Goal: Find specific page/section: Find specific page/section

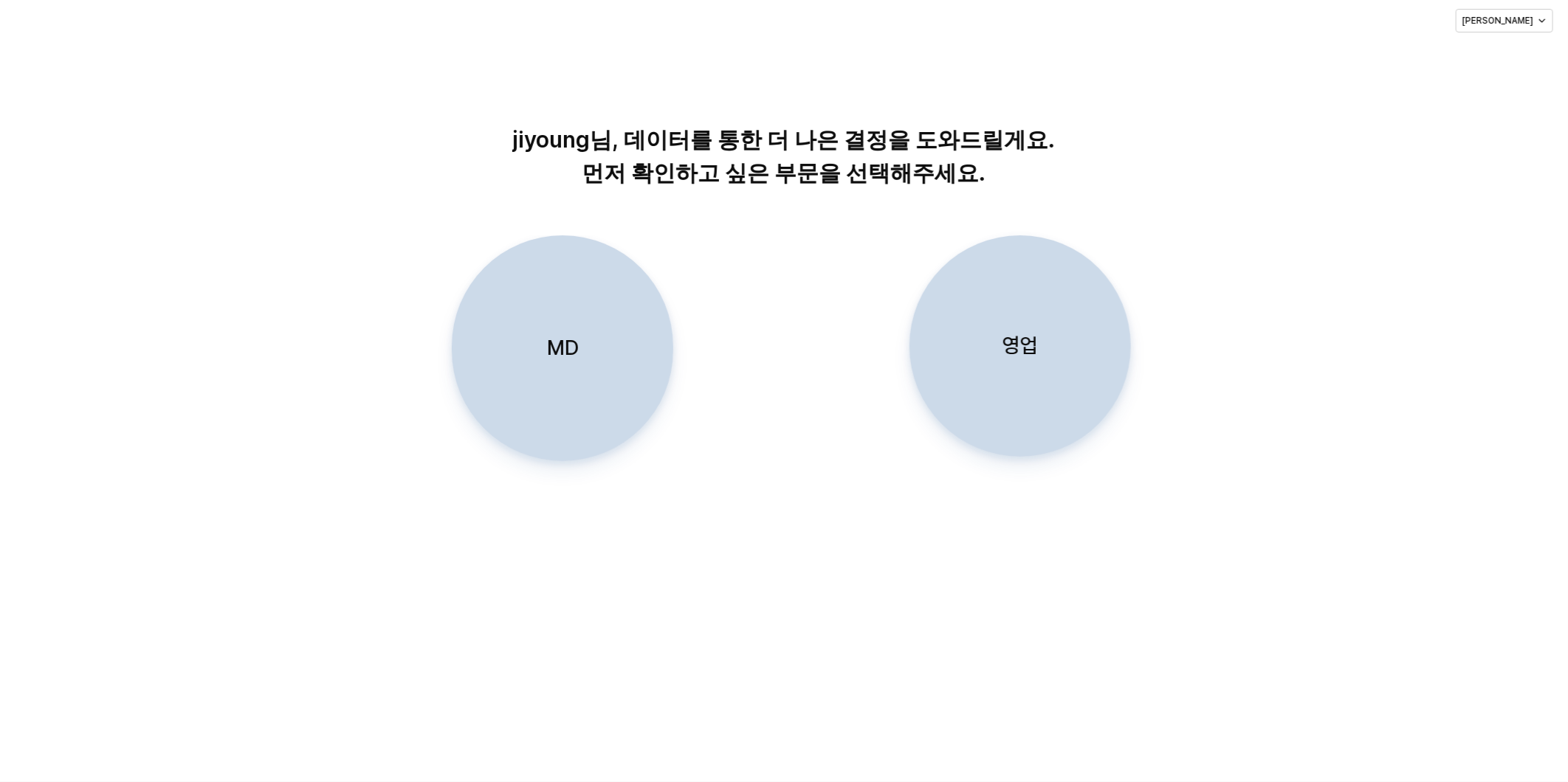
click at [1296, 330] on div "MD 영업" at bounding box center [783, 372] width 1535 height 273
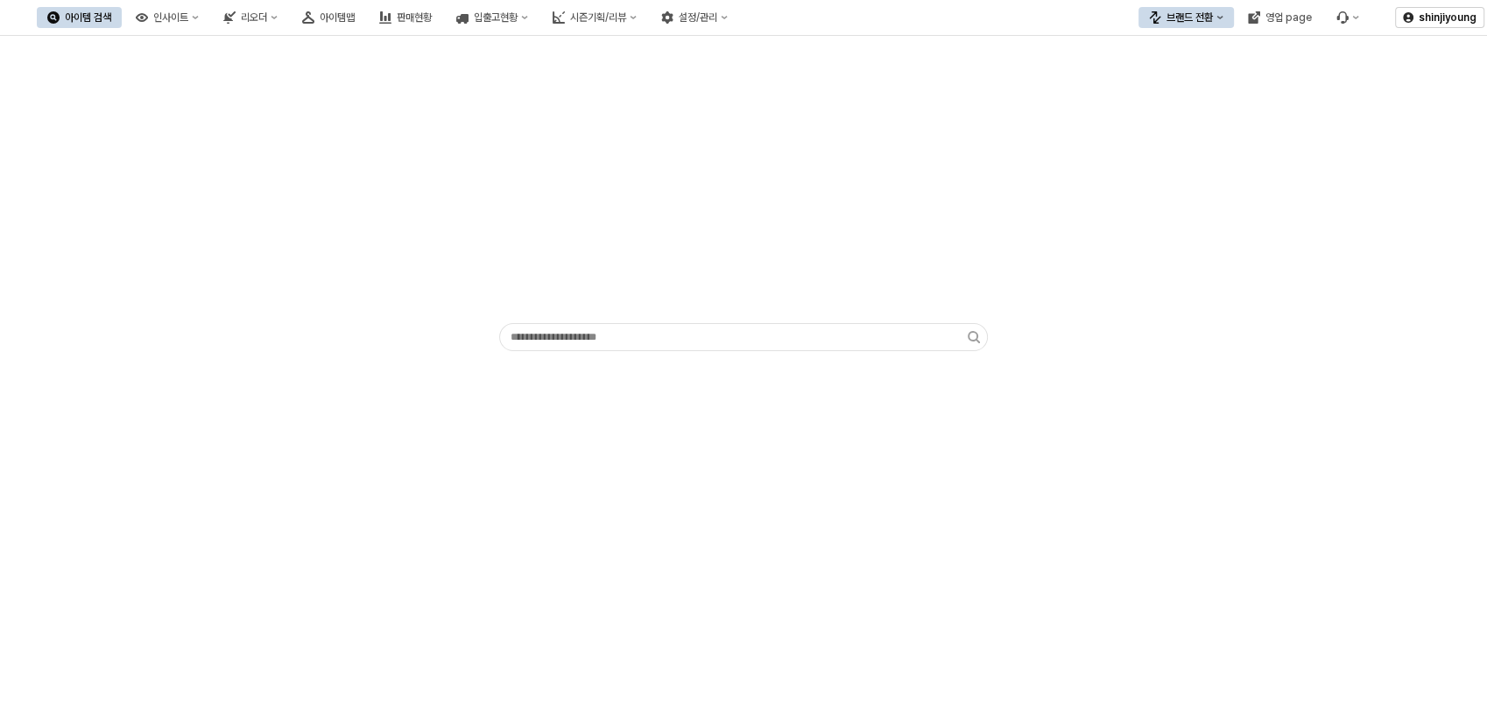
click at [327, 141] on div "App Frame" at bounding box center [744, 197] width 1466 height 308
click at [192, 292] on div "App Frame" at bounding box center [744, 197] width 1466 height 308
click at [355, 18] on div "아이템맵" at bounding box center [337, 17] width 35 height 12
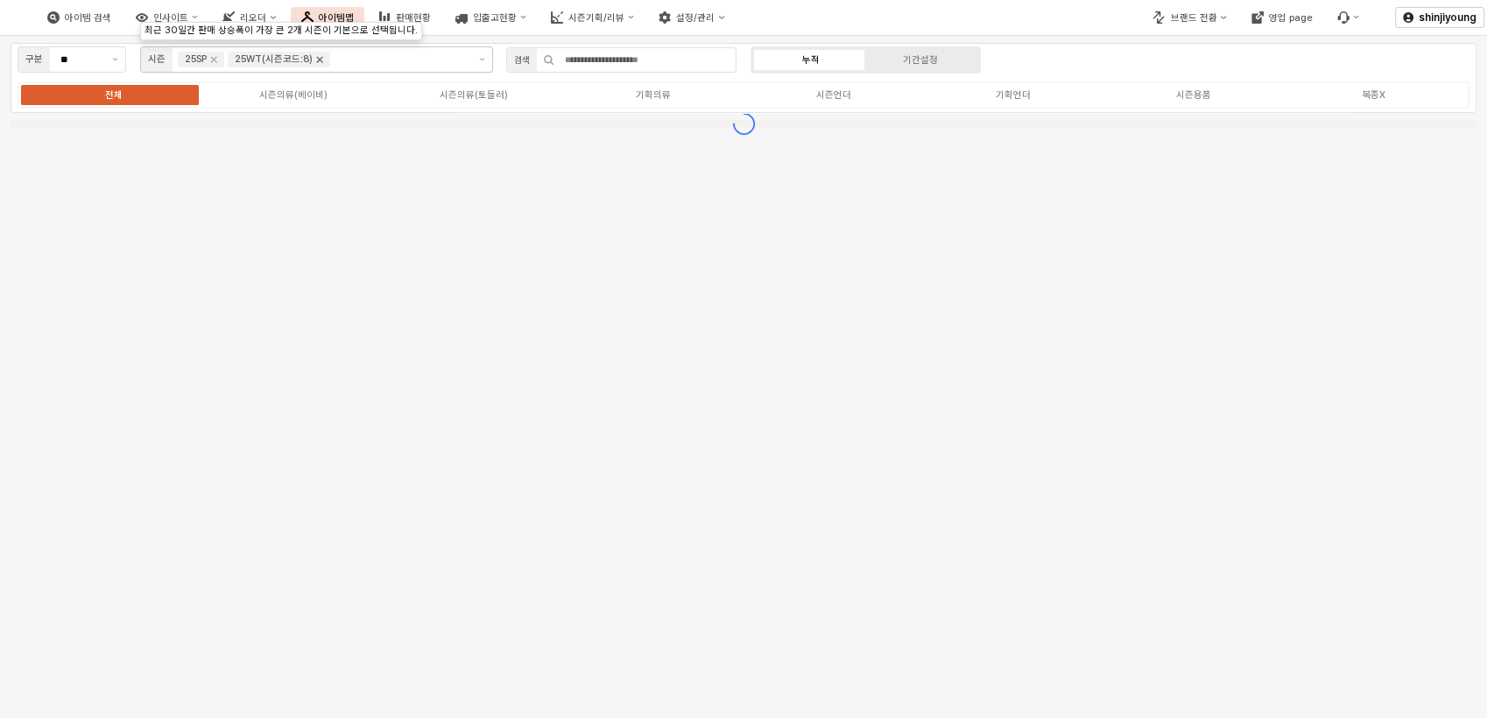
click at [322, 60] on icon "Remove 25WT(시즌코드:8)" at bounding box center [320, 60] width 14 height 14
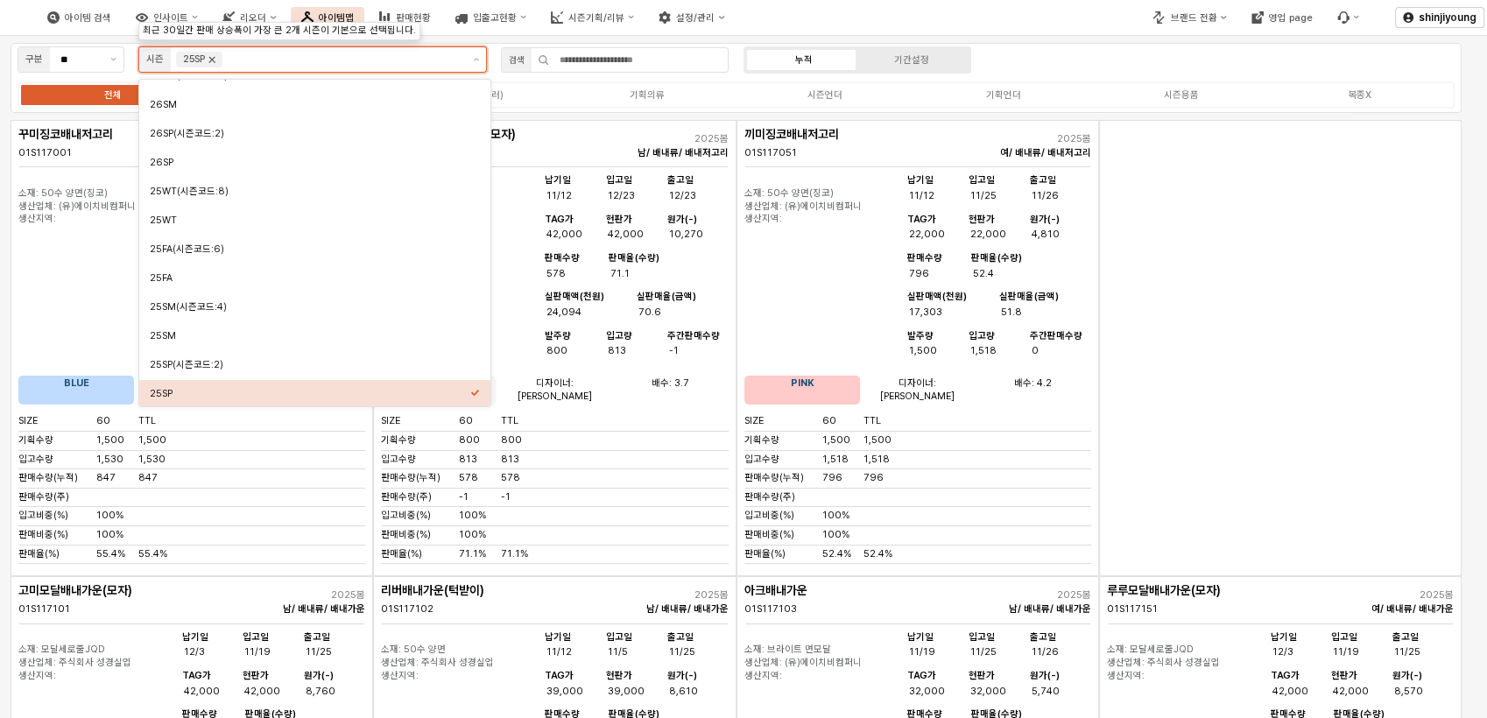
click at [218, 60] on icon "Remove 25SP" at bounding box center [212, 60] width 14 height 14
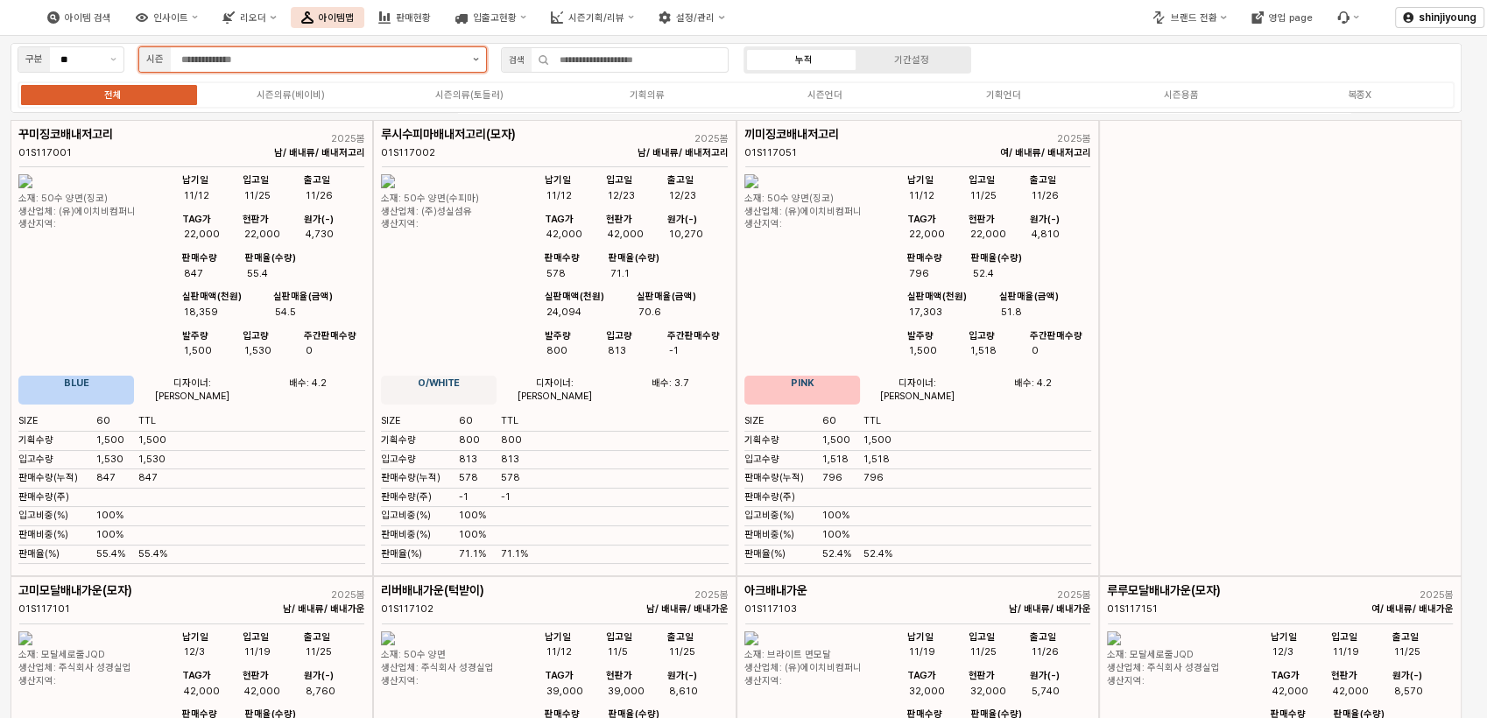
click at [473, 65] on button "제안 사항 표시" at bounding box center [476, 59] width 20 height 25
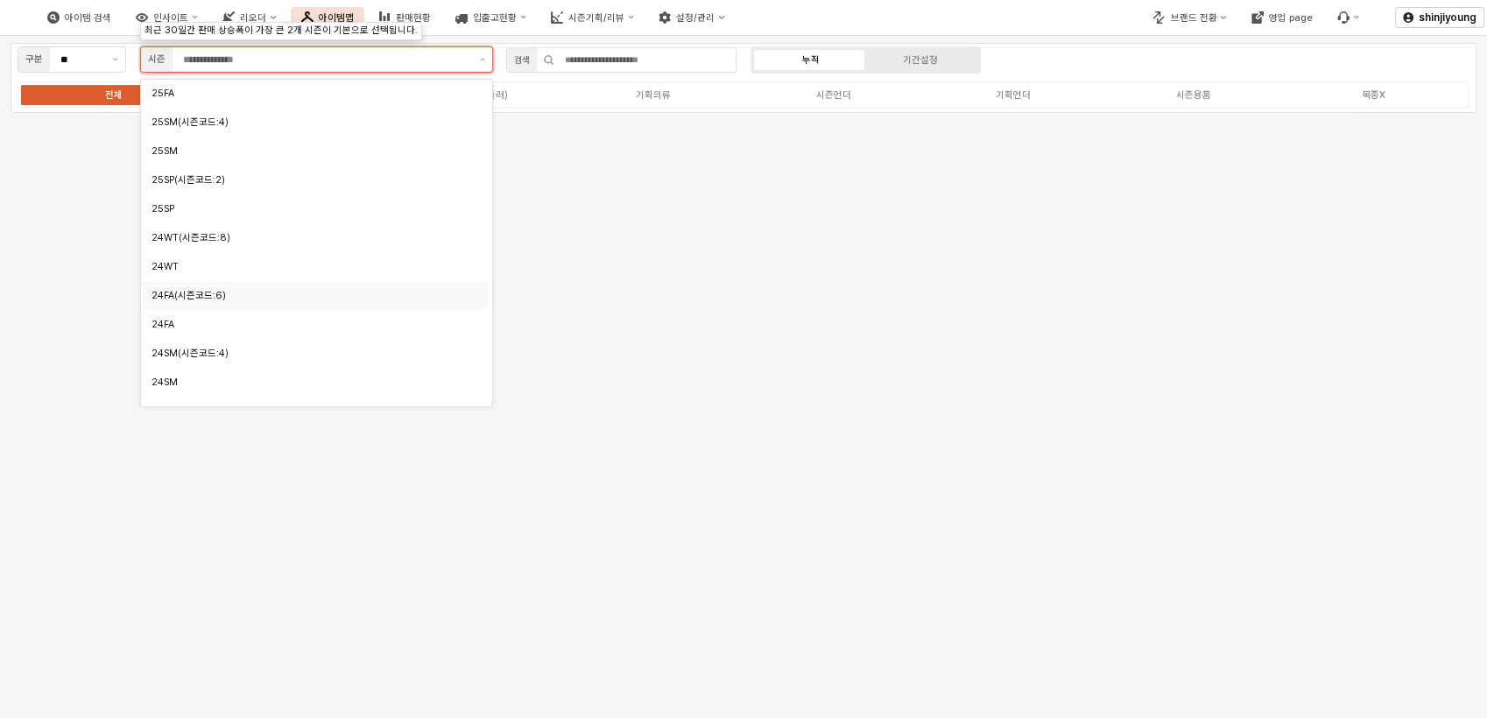
scroll to position [221, 0]
click at [174, 251] on div "25SM" at bounding box center [309, 248] width 316 height 13
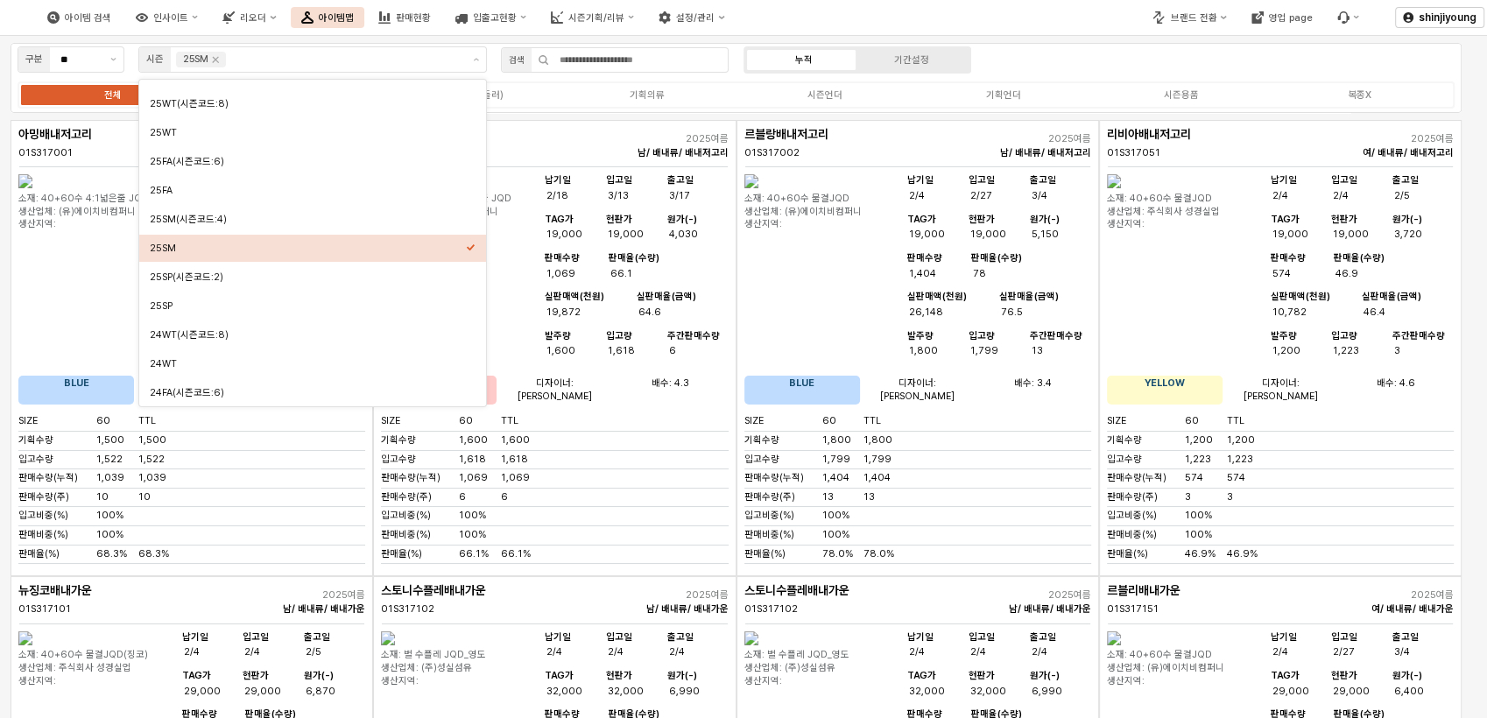
click at [1016, 11] on div "아이템 검색 인사이트 리오더 아이템맵 판매현황 입출고현황 시즌기획/리뷰 설정/관리" at bounding box center [557, 17] width 1115 height 37
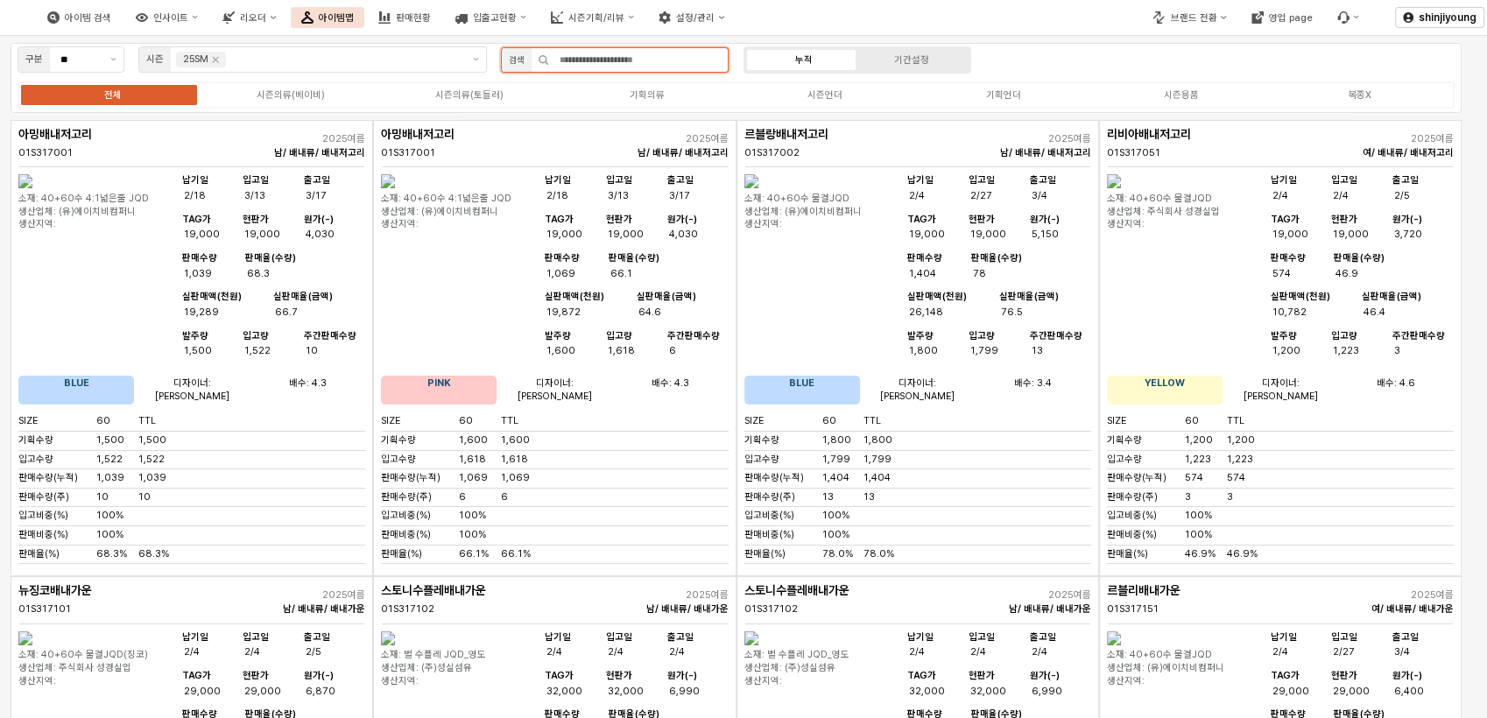
click at [578, 65] on input "App Frame" at bounding box center [638, 60] width 179 height 24
type input "*"
type input "**"
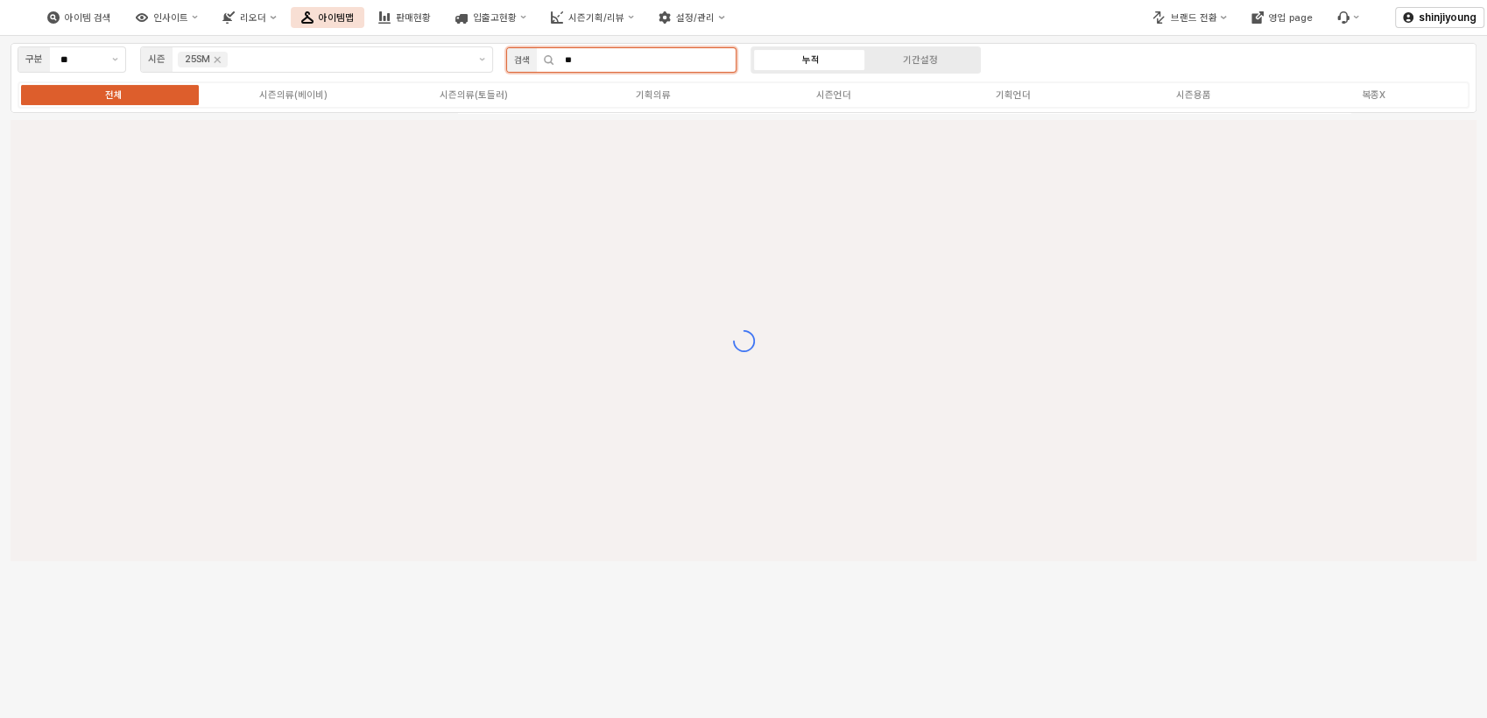
scroll to position [0, 0]
